Goal: Task Accomplishment & Management: Complete application form

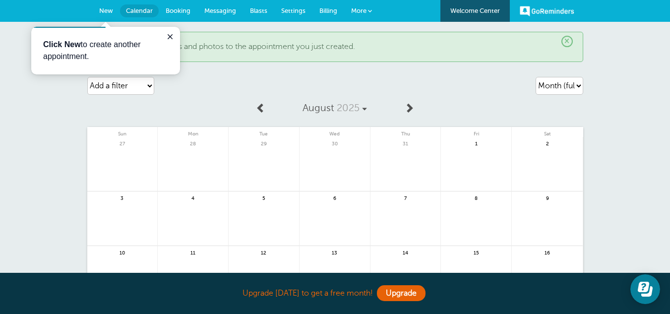
click at [106, 12] on span "New" at bounding box center [106, 10] width 14 height 7
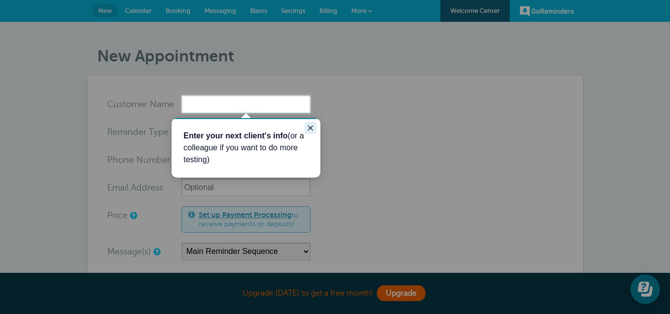
click at [313, 129] on icon "Close guide" at bounding box center [311, 128] width 8 height 8
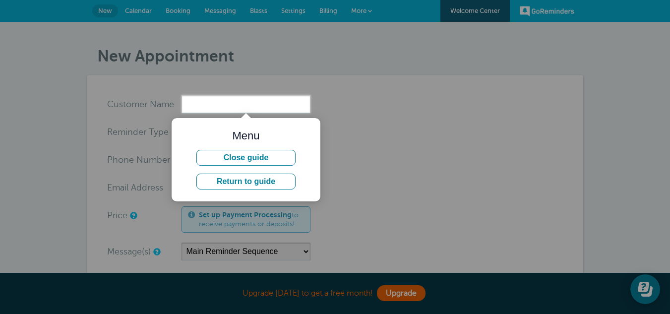
click at [464, 191] on div at bounding box center [426, 213] width 489 height 201
click at [63, 91] on div at bounding box center [155, 47] width 311 height 95
click at [51, 20] on div at bounding box center [155, 47] width 311 height 95
click at [464, 16] on div at bounding box center [491, 56] width 360 height 113
click at [242, 181] on button "Return to guide" at bounding box center [246, 182] width 99 height 16
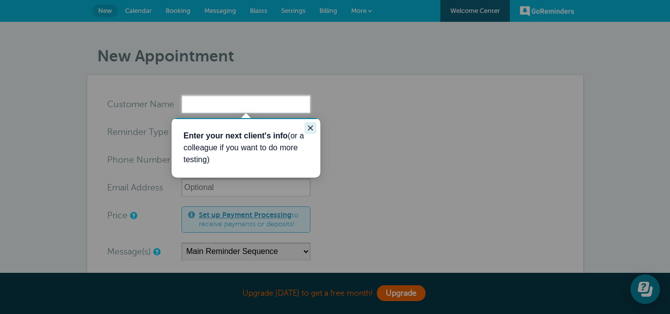
click at [311, 127] on icon "Close guide" at bounding box center [311, 128] width 8 height 8
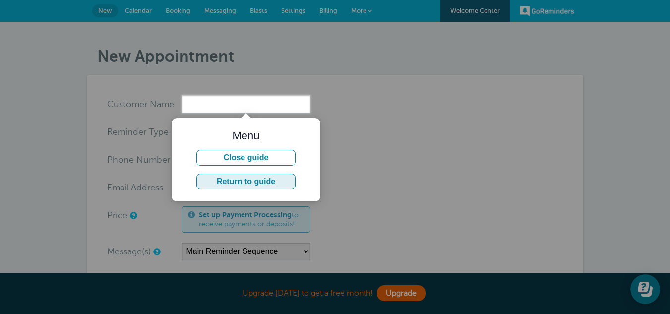
click at [263, 181] on button "Return to guide" at bounding box center [246, 182] width 99 height 16
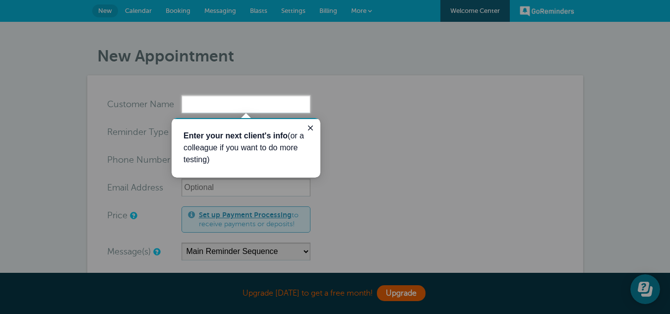
click at [482, 12] on div at bounding box center [491, 56] width 360 height 113
click at [475, 4] on div at bounding box center [491, 56] width 360 height 113
click at [258, 106] on input "x-no-autofill" at bounding box center [246, 104] width 129 height 18
